Goal: Task Accomplishment & Management: Manage account settings

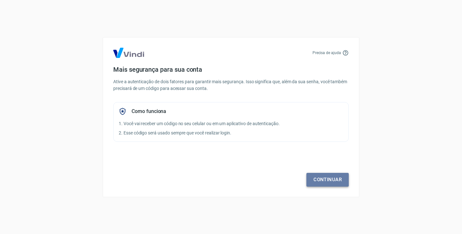
click at [328, 182] on link "Continuar" at bounding box center [327, 179] width 42 height 13
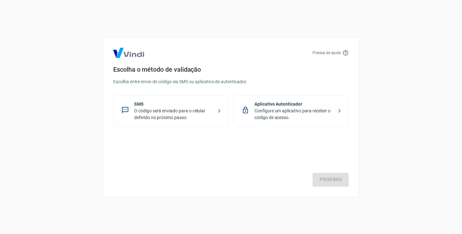
click at [201, 118] on p "O código será enviado para o celular definido no próximo passo." at bounding box center [173, 114] width 79 height 13
click at [336, 184] on link "Próximo" at bounding box center [330, 179] width 36 height 13
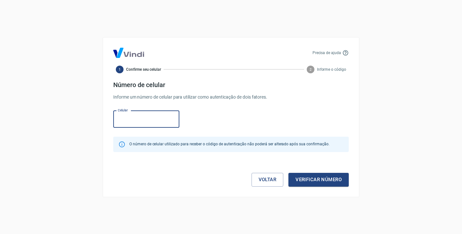
paste input "[PHONE_NUMBER]"
click at [142, 121] on input "[PHONE_NUMBER]" at bounding box center [146, 119] width 66 height 17
drag, startPoint x: 126, startPoint y: 120, endPoint x: 112, endPoint y: 120, distance: 14.4
click at [112, 120] on div "Precisa de ajuda 1 Confirme seu celular 2 Informe o código Número de celular In…" at bounding box center [231, 117] width 257 height 160
click at [154, 129] on div "Celular [PHONE_NUMBER] Celular" at bounding box center [230, 118] width 235 height 21
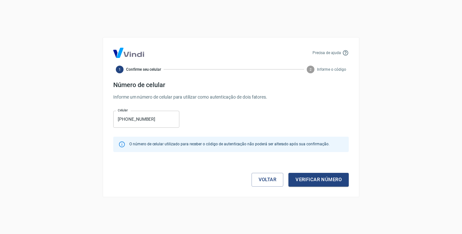
click at [148, 121] on input "[PHONE_NUMBER]" at bounding box center [146, 119] width 66 height 17
paste input "4"
click at [322, 177] on button "Verificar número" at bounding box center [318, 179] width 60 height 13
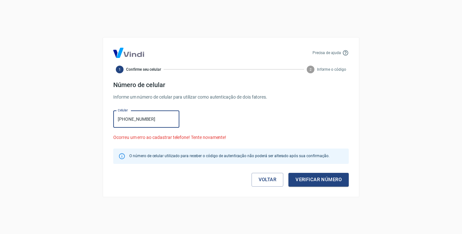
click at [127, 116] on input "[PHONE_NUMBER]" at bounding box center [146, 119] width 66 height 17
type input "[PHONE_NUMBER]"
click at [320, 180] on button "Verificar número" at bounding box center [318, 179] width 60 height 13
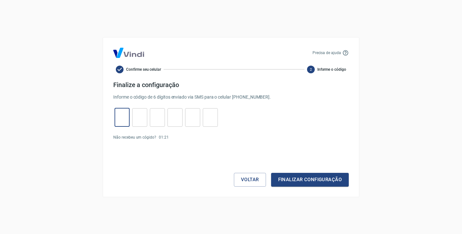
click at [126, 122] on input "tel" at bounding box center [121, 118] width 15 height 14
type input "6"
type input "8"
type input "9"
type input "4"
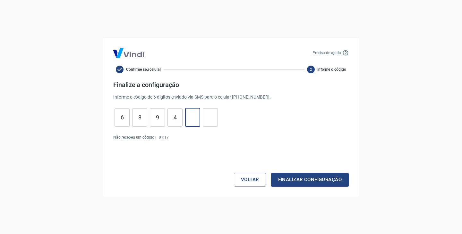
type input "0"
type input "7"
click at [284, 179] on button "Finalizar configuração" at bounding box center [310, 179] width 78 height 13
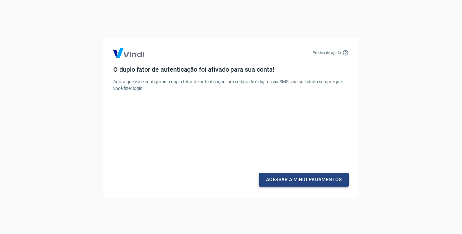
click at [281, 178] on link "Acessar a Vindi Pagamentos" at bounding box center [304, 179] width 90 height 13
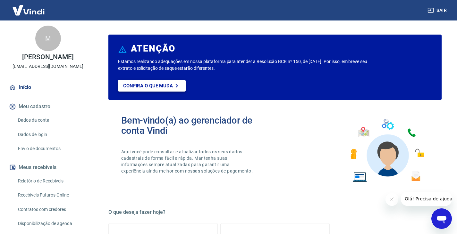
click at [162, 89] on link "Confira o que muda" at bounding box center [152, 86] width 68 height 12
click at [51, 125] on link "Dados da conta" at bounding box center [51, 120] width 73 height 13
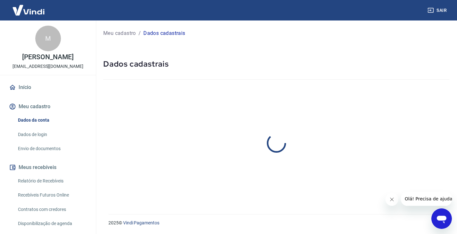
select select "RS"
select select "business"
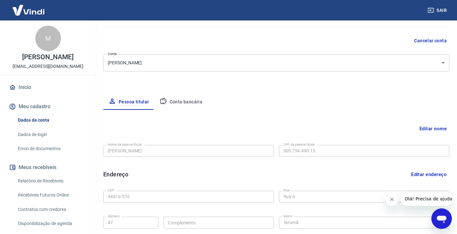
scroll to position [64, 0]
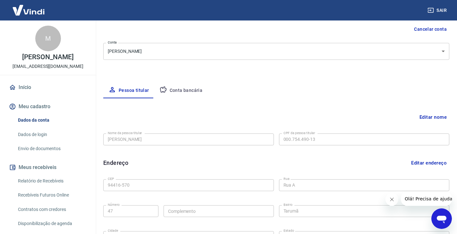
click at [186, 98] on div "Editar nome Nome da pessoa titular [PERSON_NAME] FRAGA Nome da pessoa titular C…" at bounding box center [276, 204] width 346 height 213
click at [185, 92] on button "Conta bancária" at bounding box center [181, 90] width 54 height 15
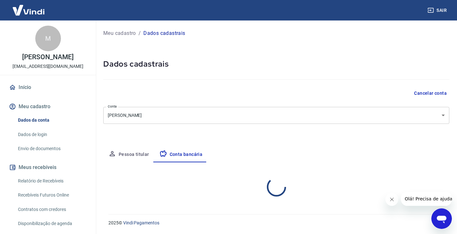
select select "1"
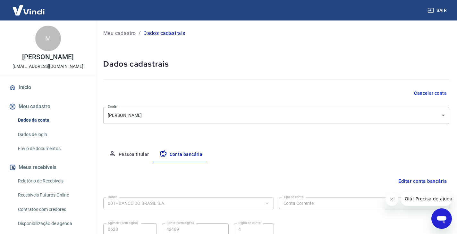
scroll to position [58, 0]
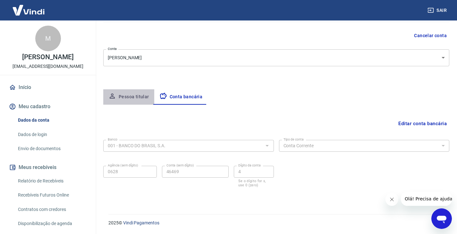
click at [131, 93] on button "Pessoa titular" at bounding box center [128, 96] width 51 height 15
select select "RS"
select select "business"
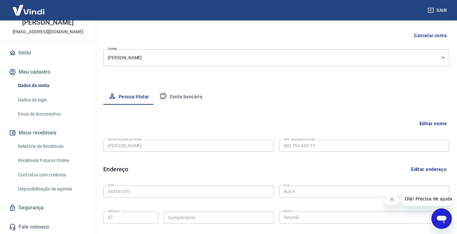
scroll to position [41, 0]
click at [43, 207] on link "Segurança" at bounding box center [48, 208] width 80 height 14
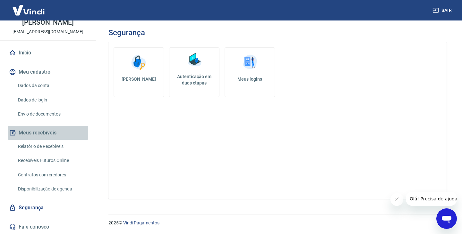
click at [52, 139] on button "Meus recebíveis" at bounding box center [48, 133] width 80 height 14
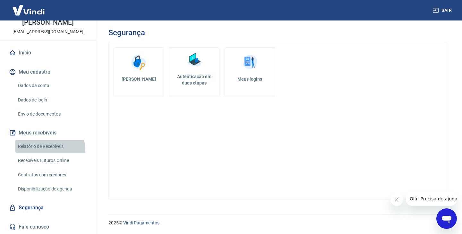
click at [46, 151] on link "Relatório de Recebíveis" at bounding box center [51, 146] width 73 height 13
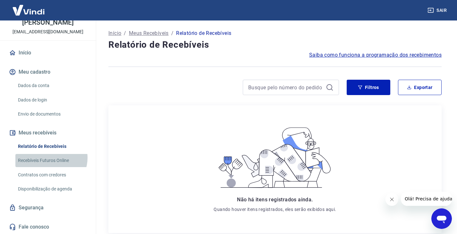
click at [51, 158] on link "Recebíveis Futuros Online" at bounding box center [51, 160] width 73 height 13
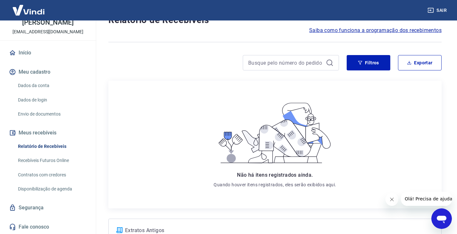
scroll to position [64, 0]
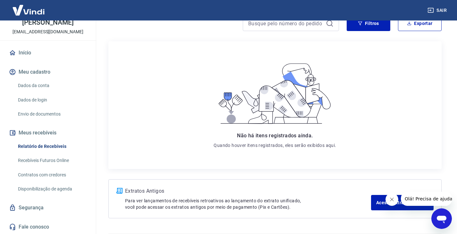
click at [391, 201] on icon "Fechar mensagem da empresa" at bounding box center [391, 199] width 5 height 5
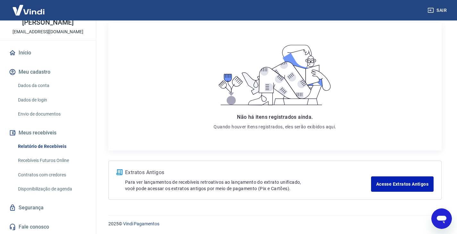
scroll to position [84, 0]
